Goal: Book appointment/travel/reservation

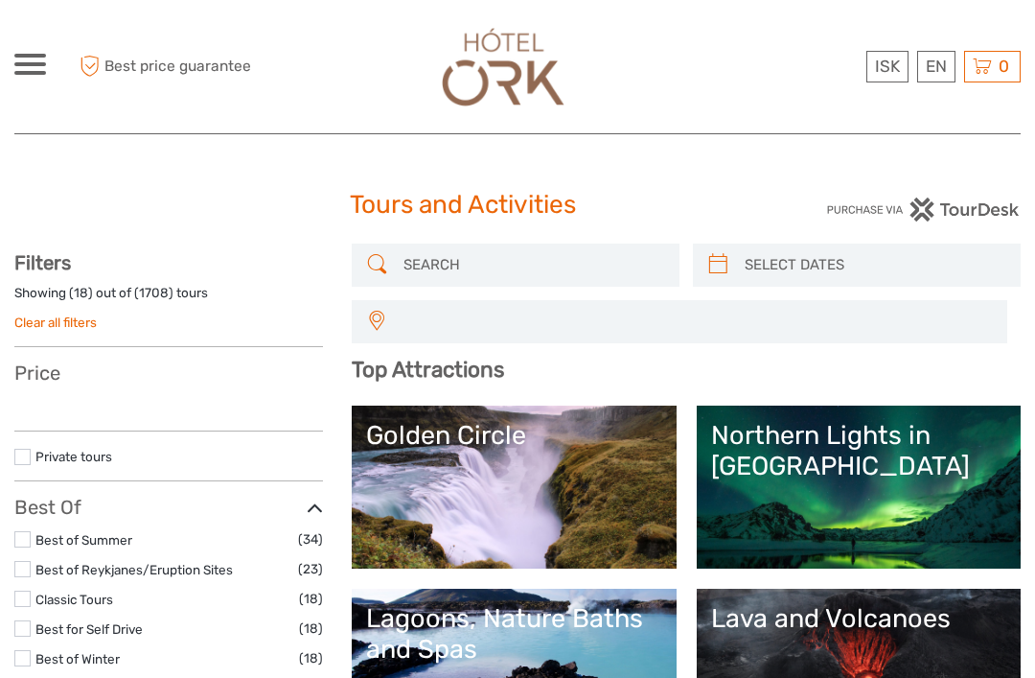
select select
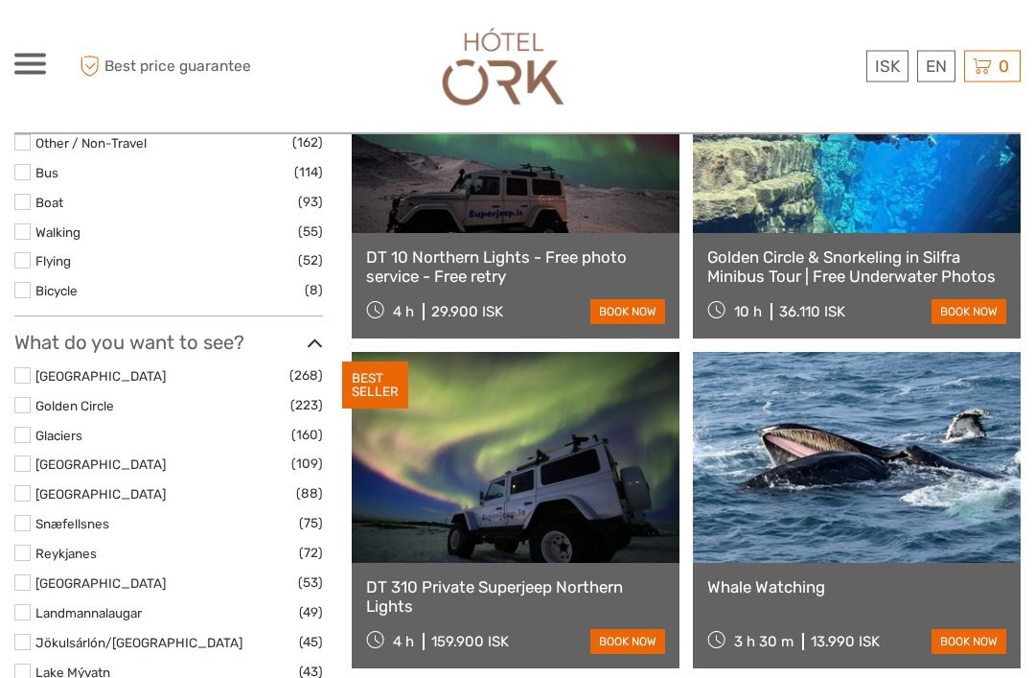
scroll to position [802, 0]
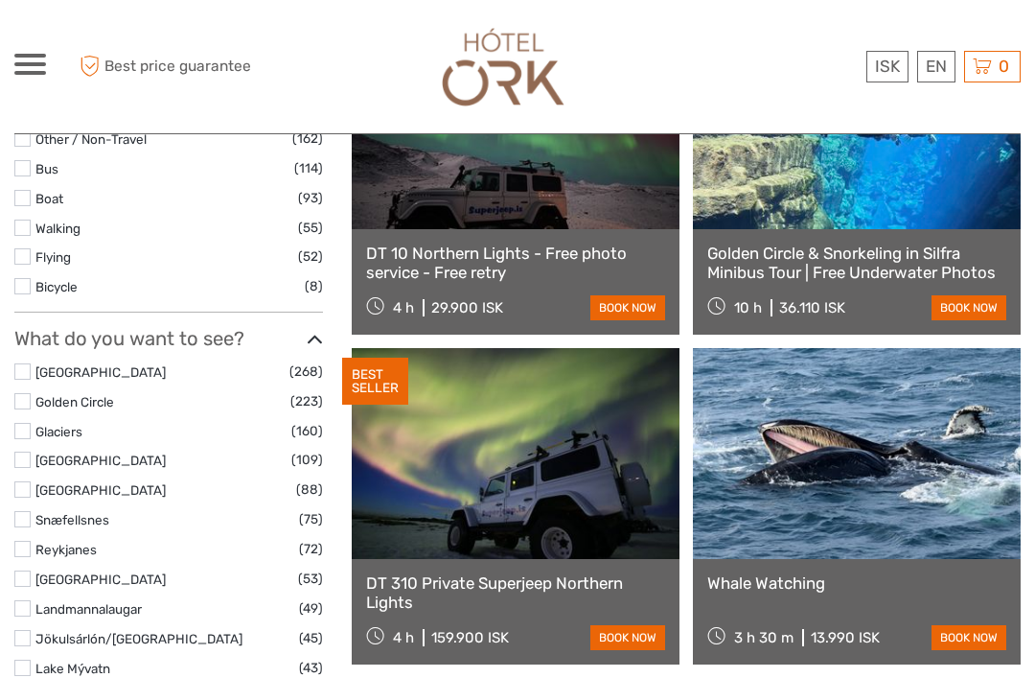
click at [106, 631] on link "Jökulsárlón/[GEOGRAPHIC_DATA]" at bounding box center [138, 638] width 207 height 15
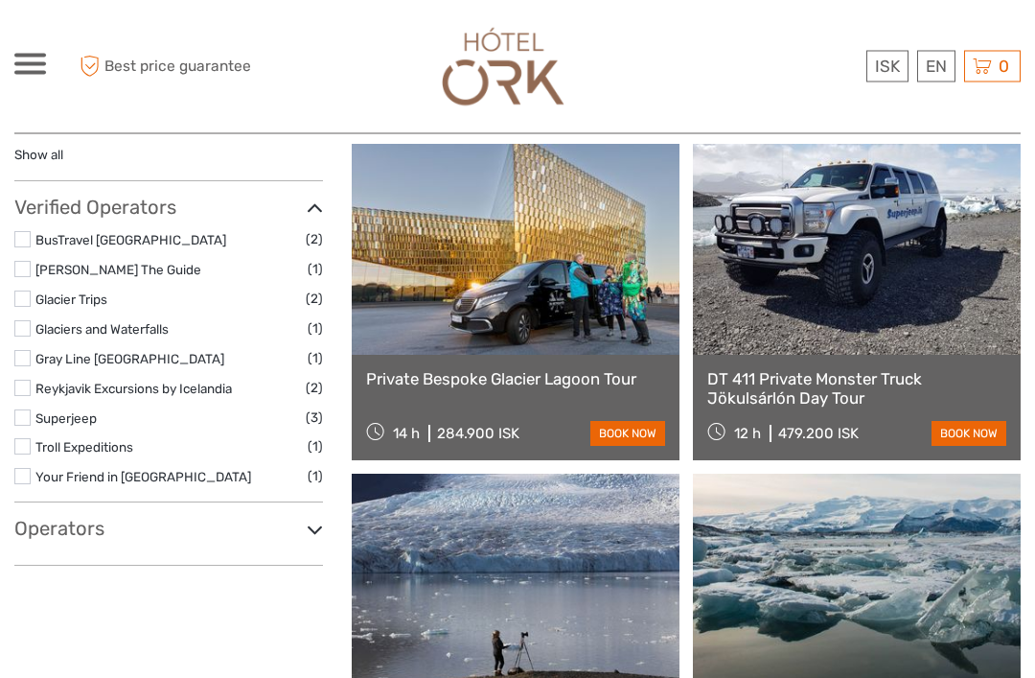
scroll to position [1202, 0]
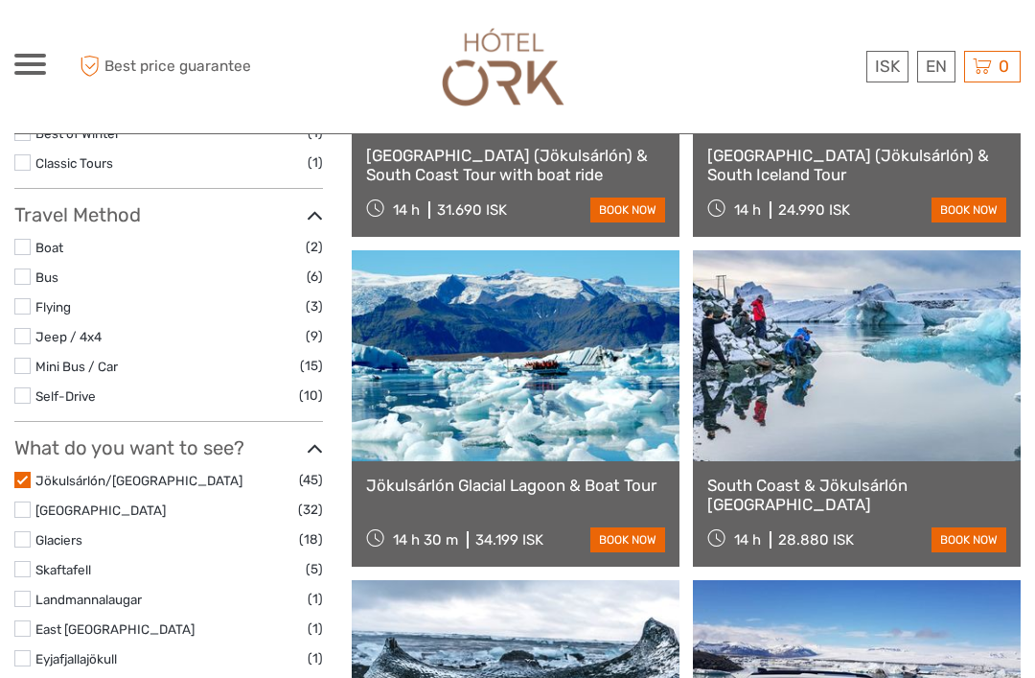
click at [14, 473] on label at bounding box center [22, 480] width 16 height 16
click at [0, 0] on input "checkbox" at bounding box center [0, 0] width 0 height 0
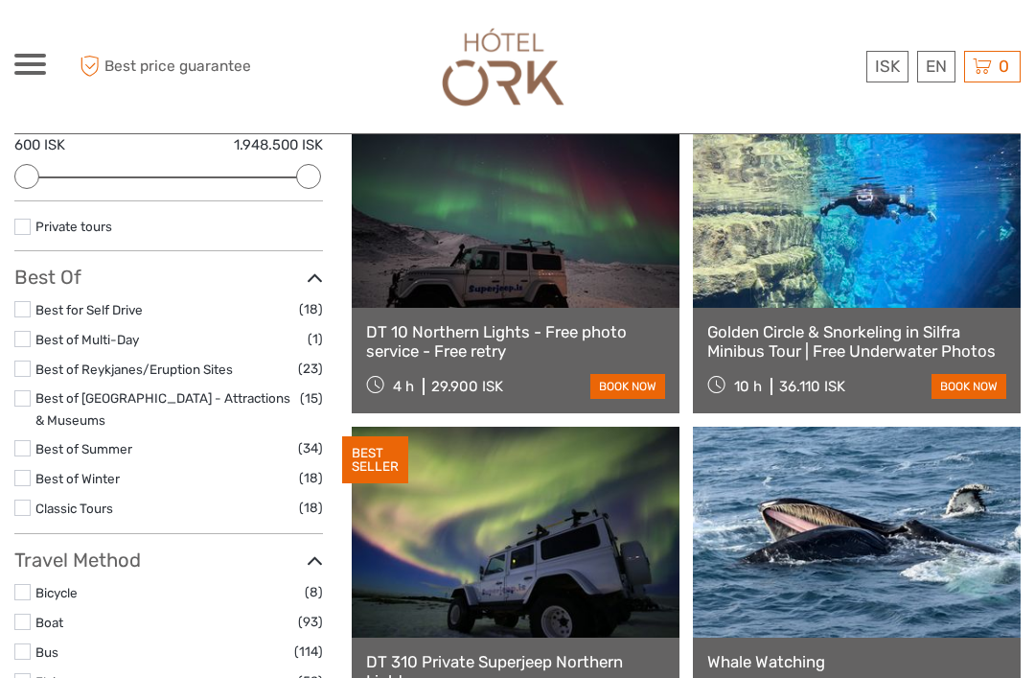
scroll to position [257, 0]
click at [36, 308] on link "Best for Self Drive" at bounding box center [88, 310] width 107 height 15
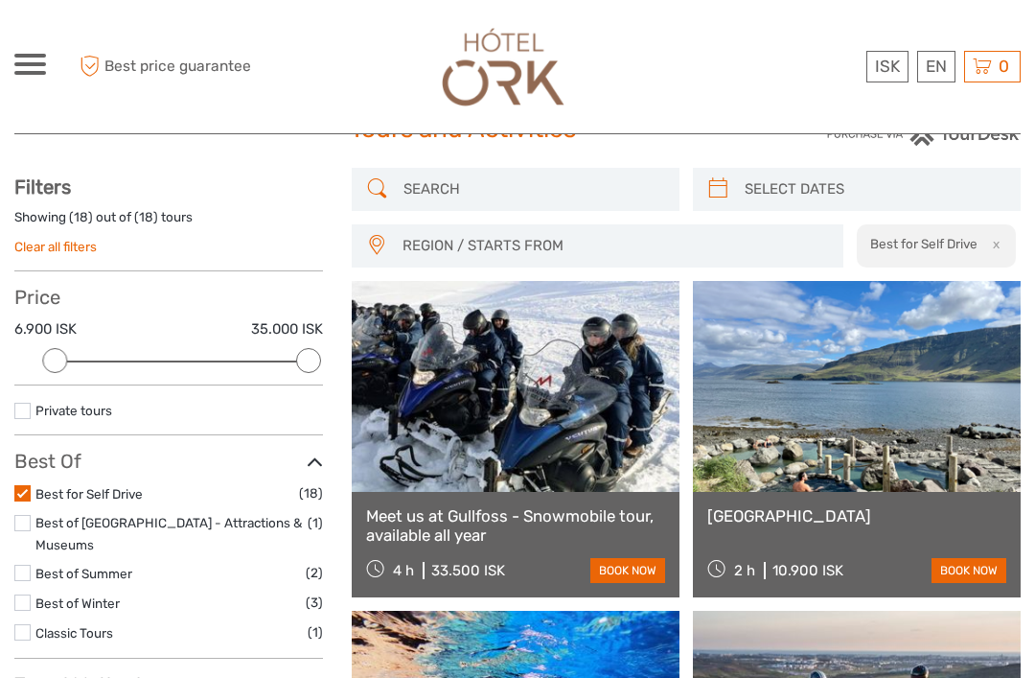
scroll to position [104, 0]
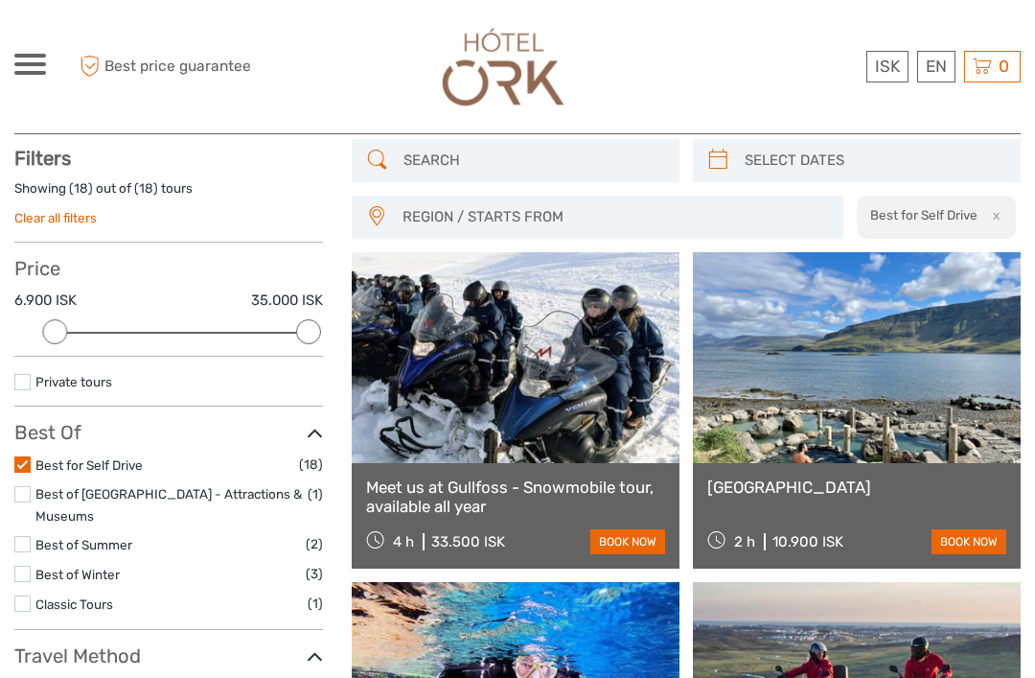
click at [18, 467] on label at bounding box center [22, 464] width 16 height 16
click at [0, 0] on input "checkbox" at bounding box center [0, 0] width 0 height 0
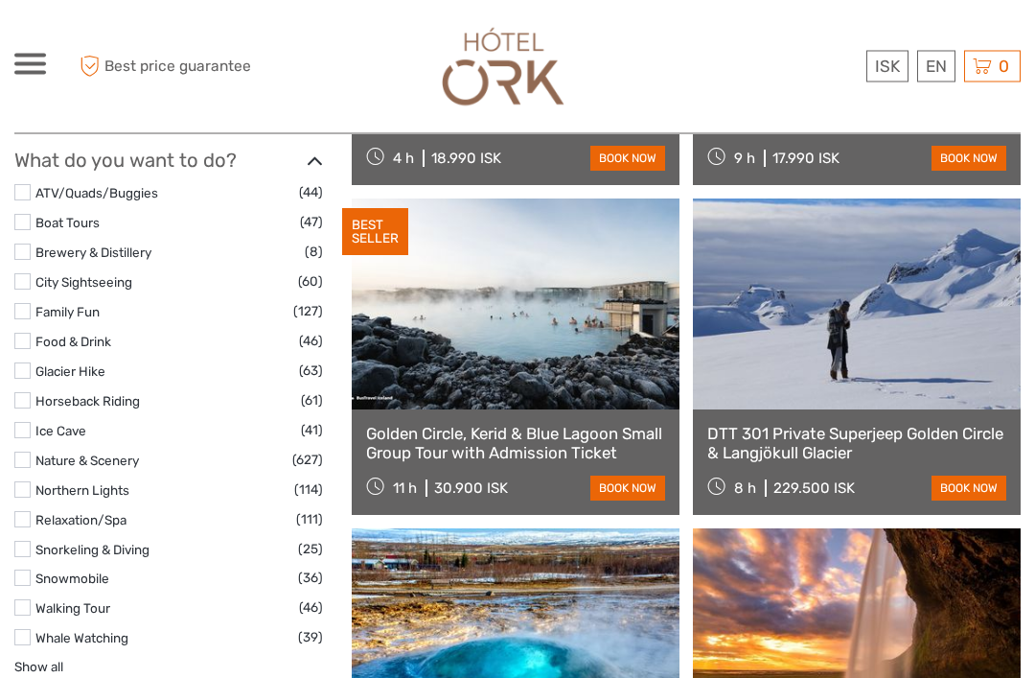
scroll to position [1806, 0]
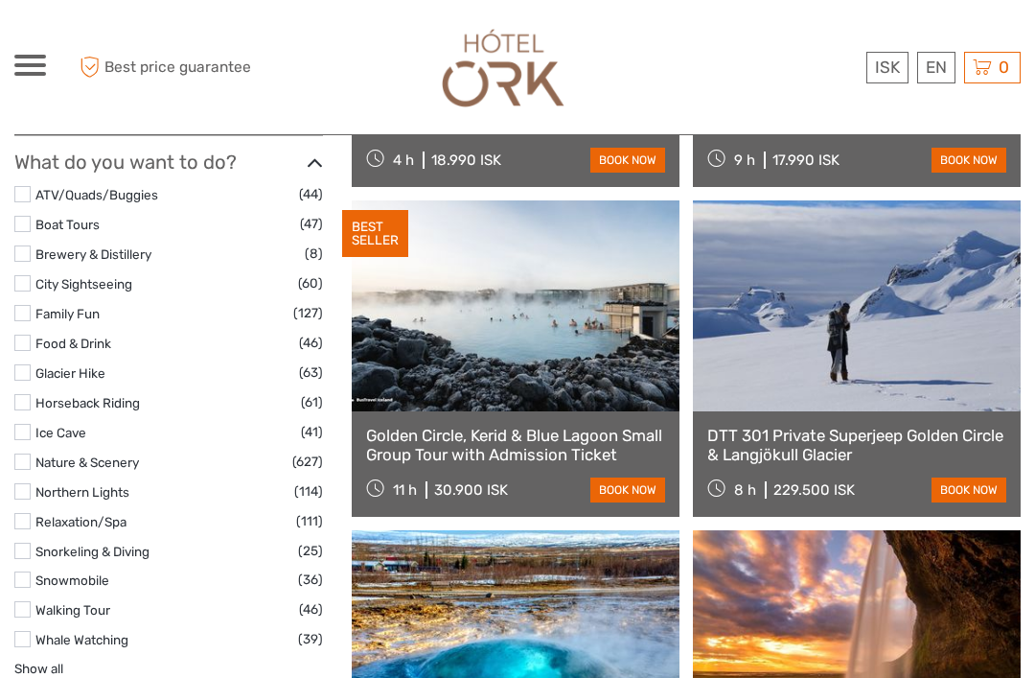
click at [36, 480] on label "Northern Lights" at bounding box center [164, 491] width 259 height 22
click at [0, 0] on input "checkbox" at bounding box center [0, 0] width 0 height 0
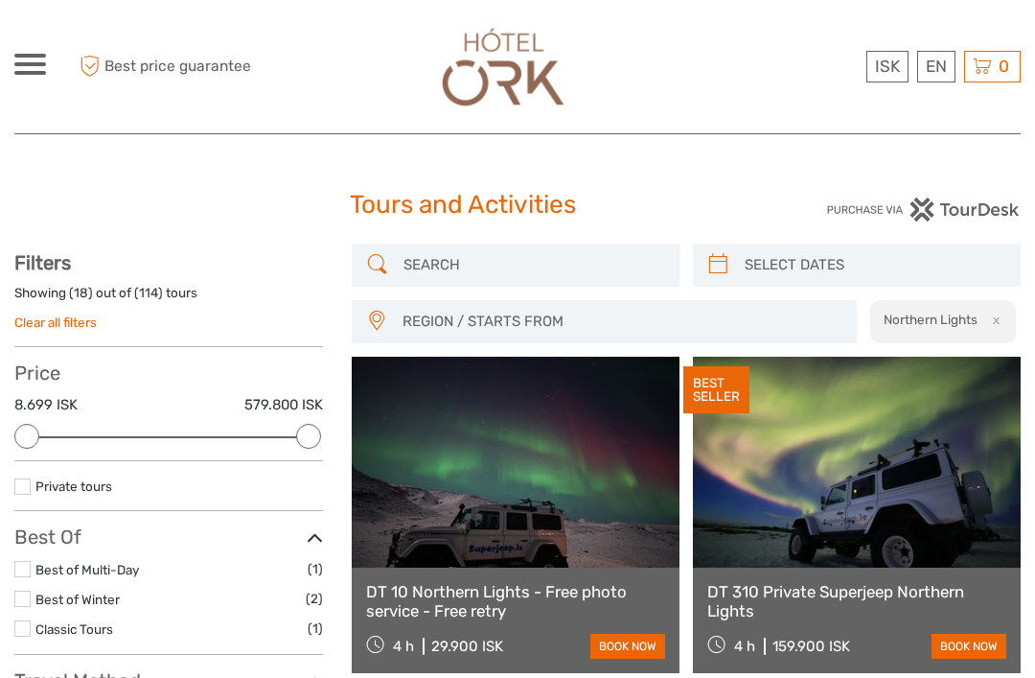
click at [29, 76] on div "ISK ISK € $ £ EN English Español Deutsch Tours Multi-day tours Transfers Car re…" at bounding box center [30, 67] width 32 height 26
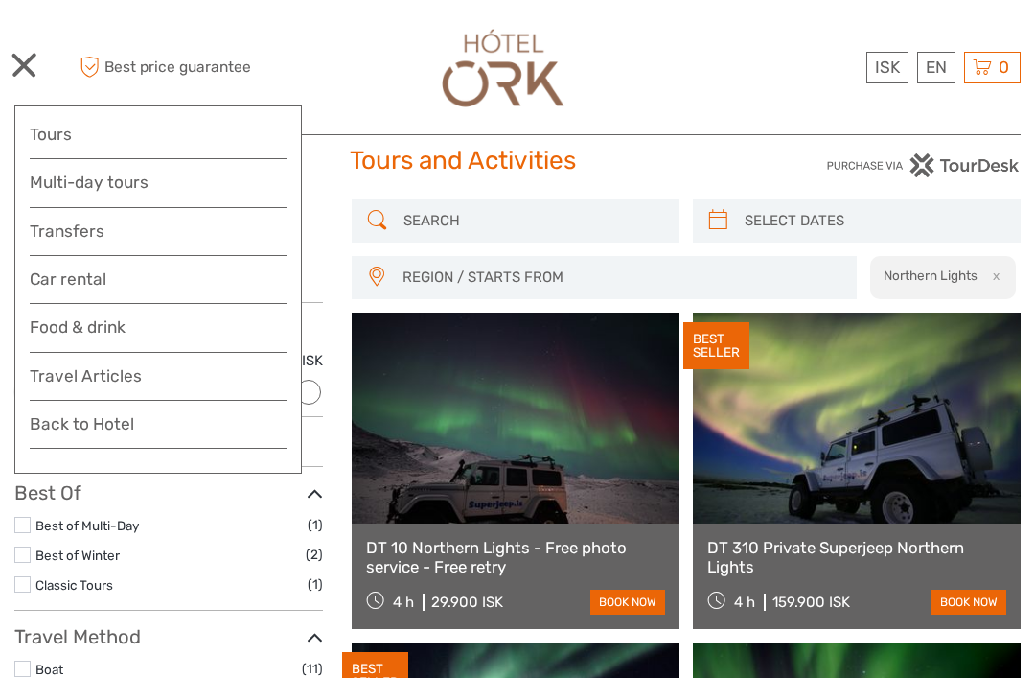
click at [137, 418] on link "Back to Hotel" at bounding box center [158, 428] width 257 height 38
